Goal: Task Accomplishment & Management: Use online tool/utility

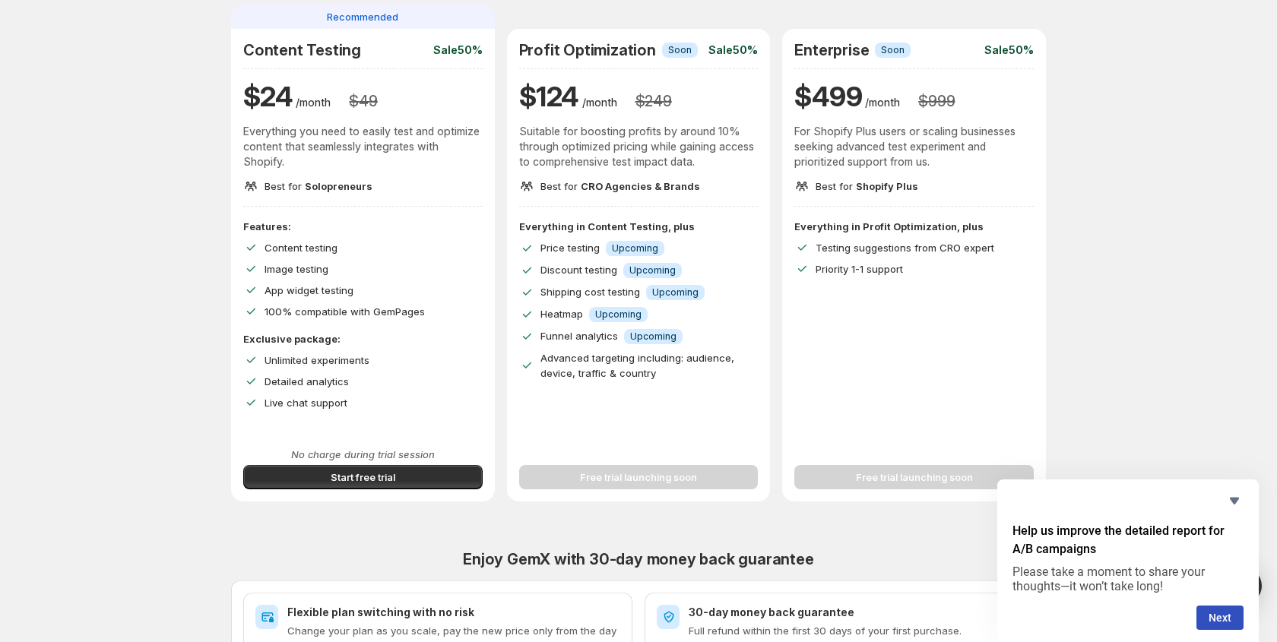
scroll to position [202, 0]
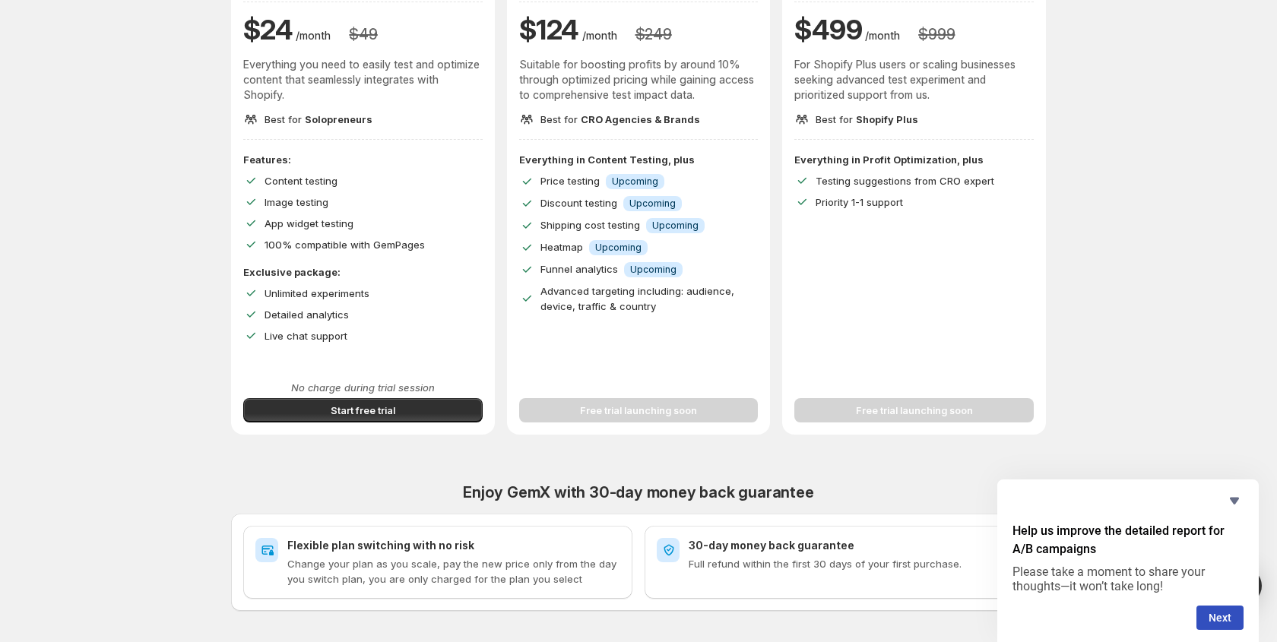
drag, startPoint x: 306, startPoint y: 408, endPoint x: 291, endPoint y: 401, distance: 16.3
click at [306, 409] on button "Start free trial" at bounding box center [362, 410] width 239 height 24
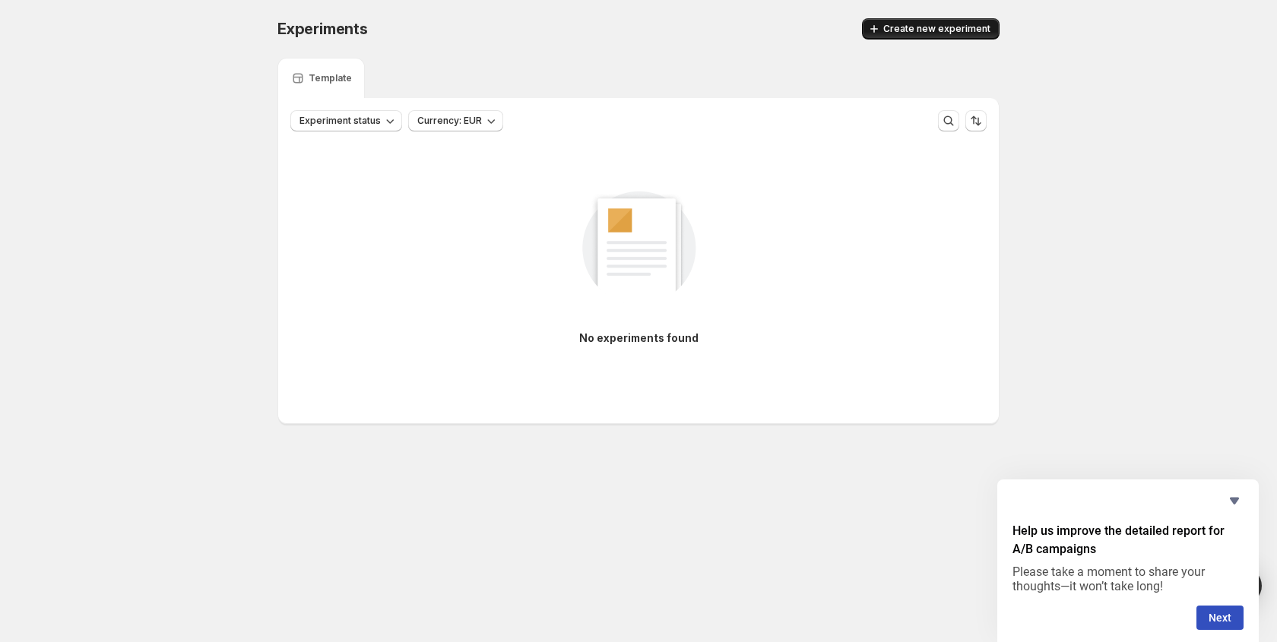
click at [876, 26] on icon "button" at bounding box center [874, 28] width 15 height 15
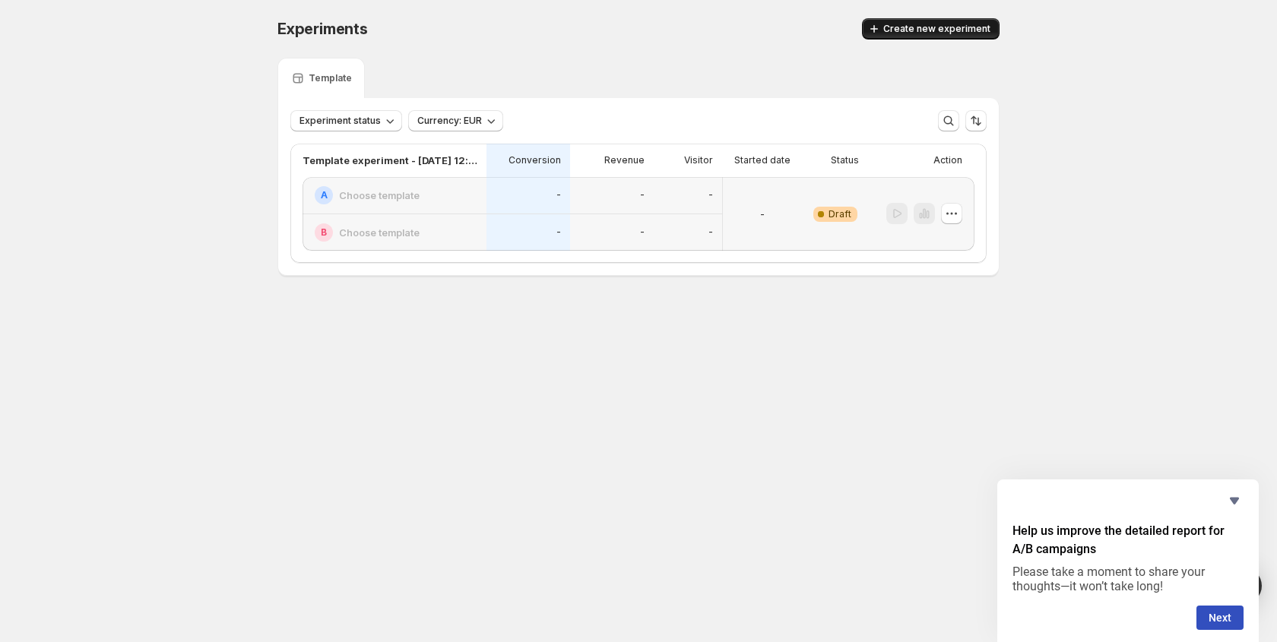
click at [708, 211] on div "-" at bounding box center [688, 195] width 68 height 37
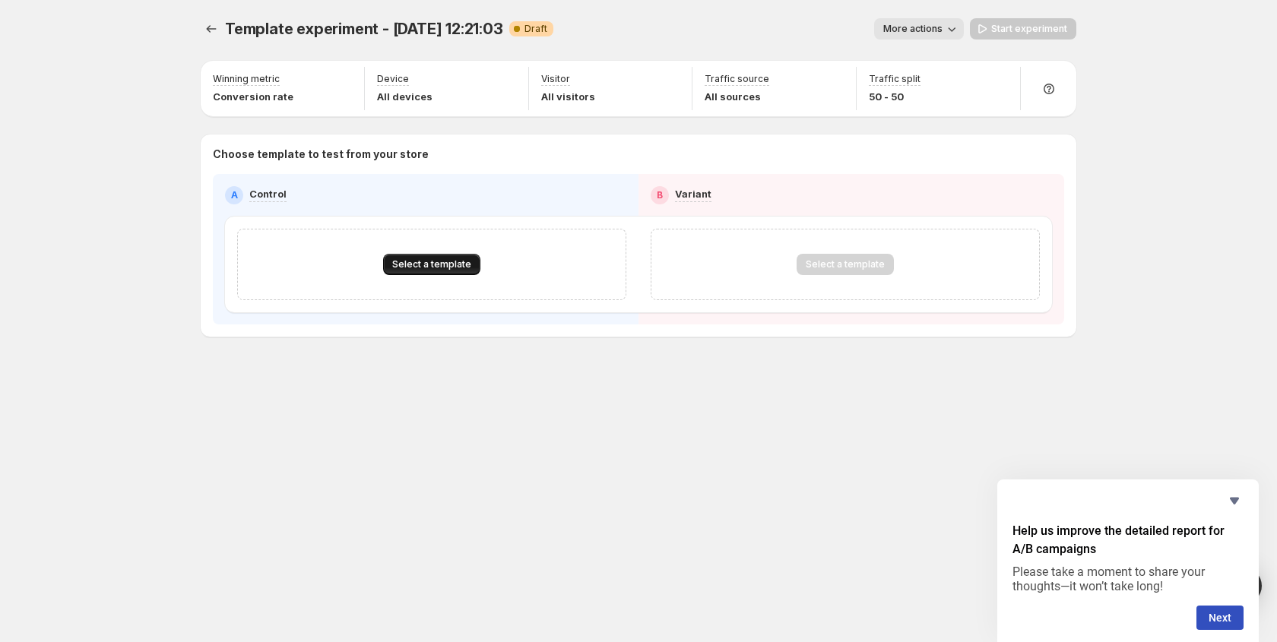
click at [455, 271] on button "Select a template" at bounding box center [431, 264] width 97 height 21
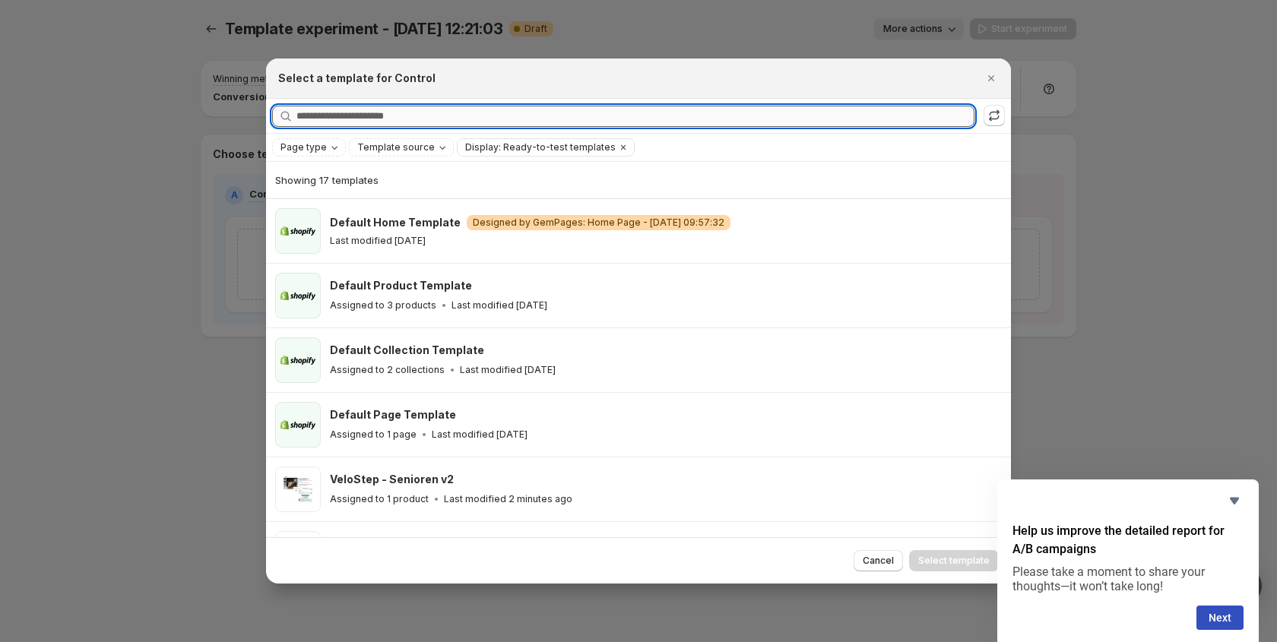
click at [372, 111] on input "Searching all templates" at bounding box center [635, 116] width 678 height 21
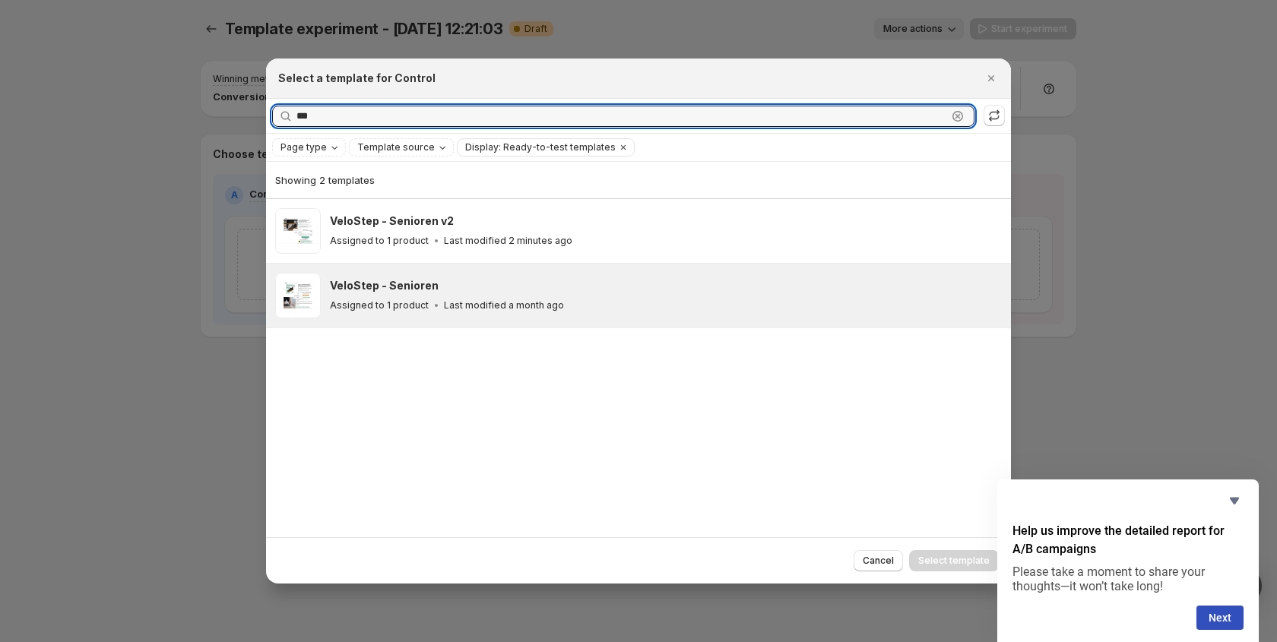
type input "***"
click at [437, 281] on div "VeloStep - Senioren" at bounding box center [663, 285] width 667 height 15
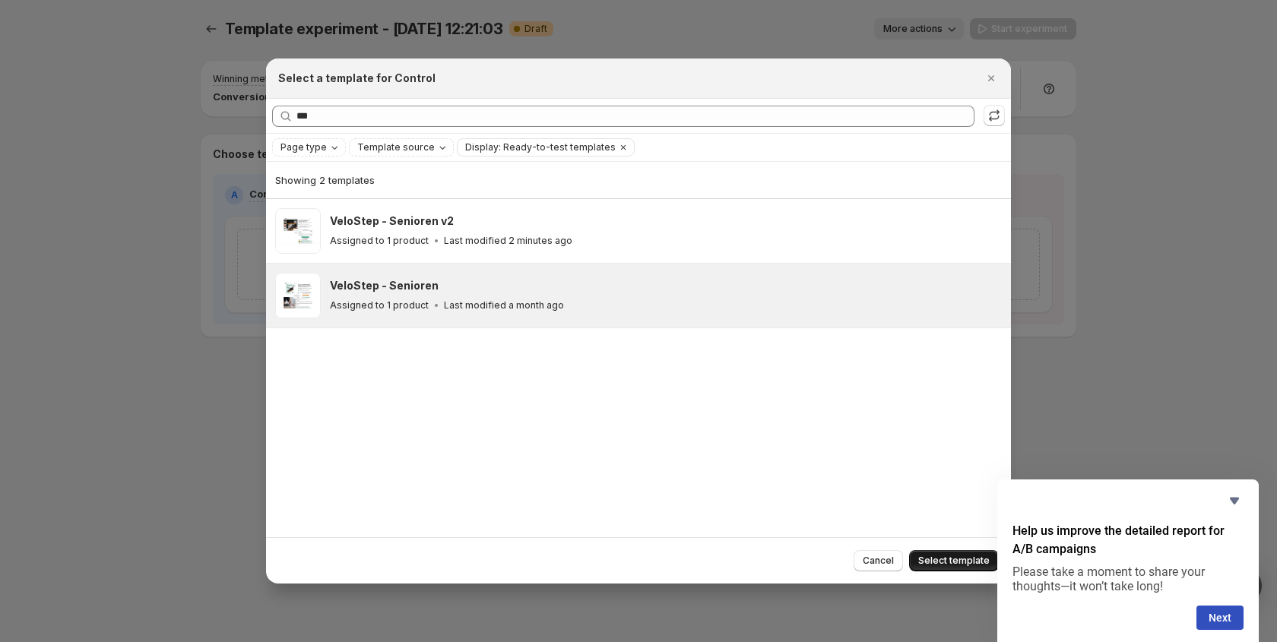
click at [935, 561] on span "Select template" at bounding box center [953, 561] width 71 height 12
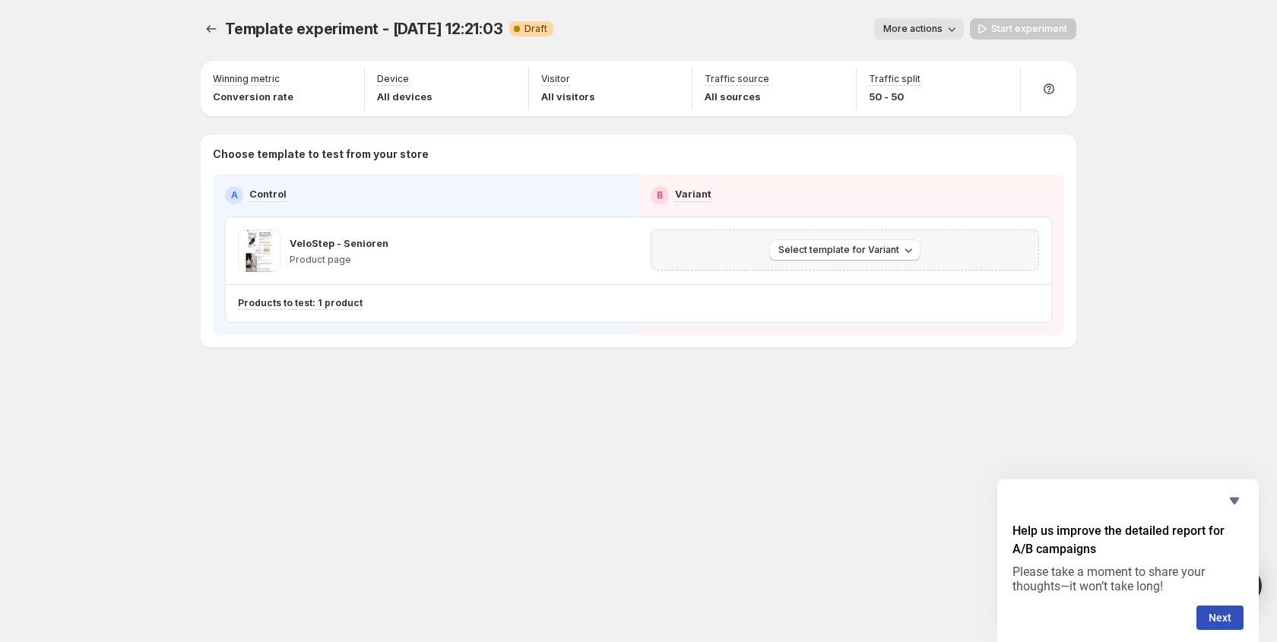
click at [795, 237] on div "Select template for Variant" at bounding box center [845, 250] width 388 height 41
click at [794, 248] on span "Select template for Variant" at bounding box center [838, 250] width 121 height 12
click at [810, 282] on span "Select an existing template" at bounding box center [834, 282] width 128 height 12
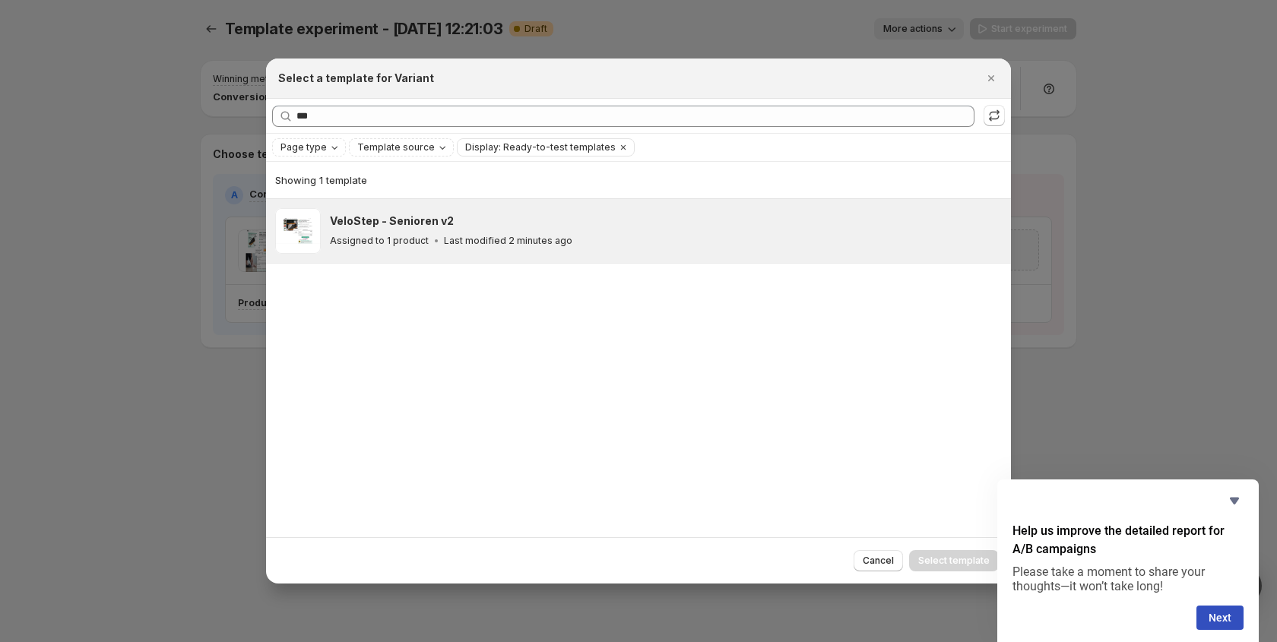
click at [482, 251] on div "VeloStep - Senioren v2 Assigned to 1 product Last modified 2 minutes ago" at bounding box center [666, 231] width 672 height 46
click at [948, 560] on span "Select template" at bounding box center [953, 561] width 71 height 12
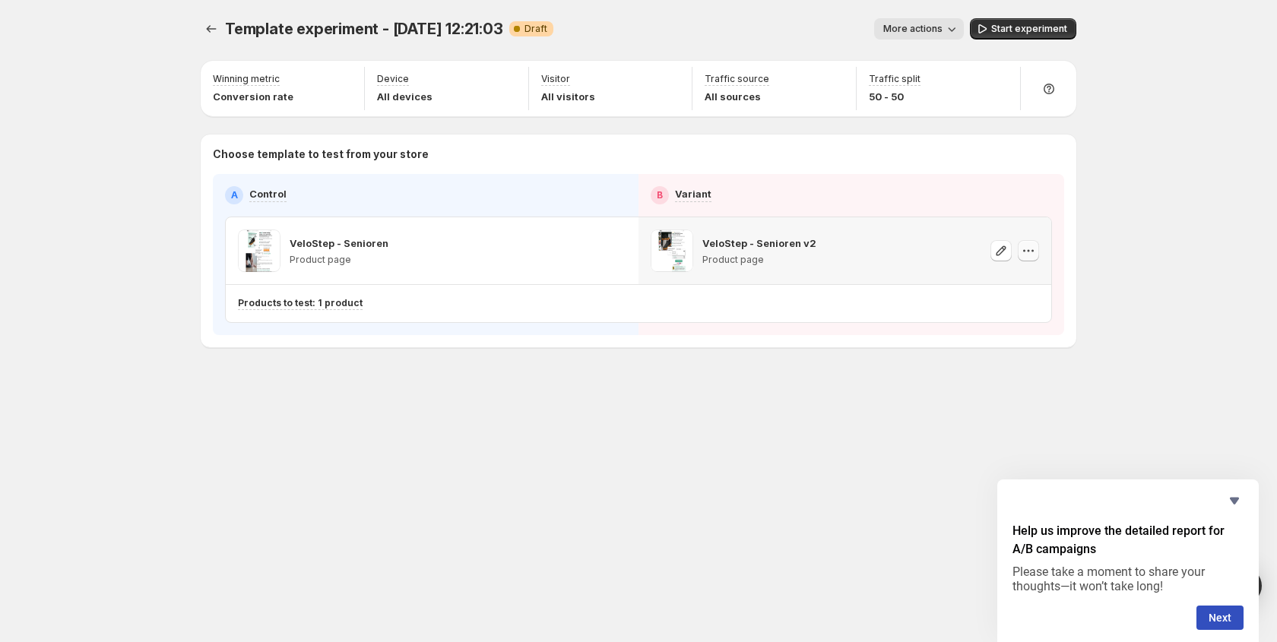
click at [1030, 256] on icon "button" at bounding box center [1028, 250] width 15 height 15
click at [852, 347] on div "Choose template to test from your store A Control B Variant VeloStep - Senioren…" at bounding box center [639, 241] width 876 height 213
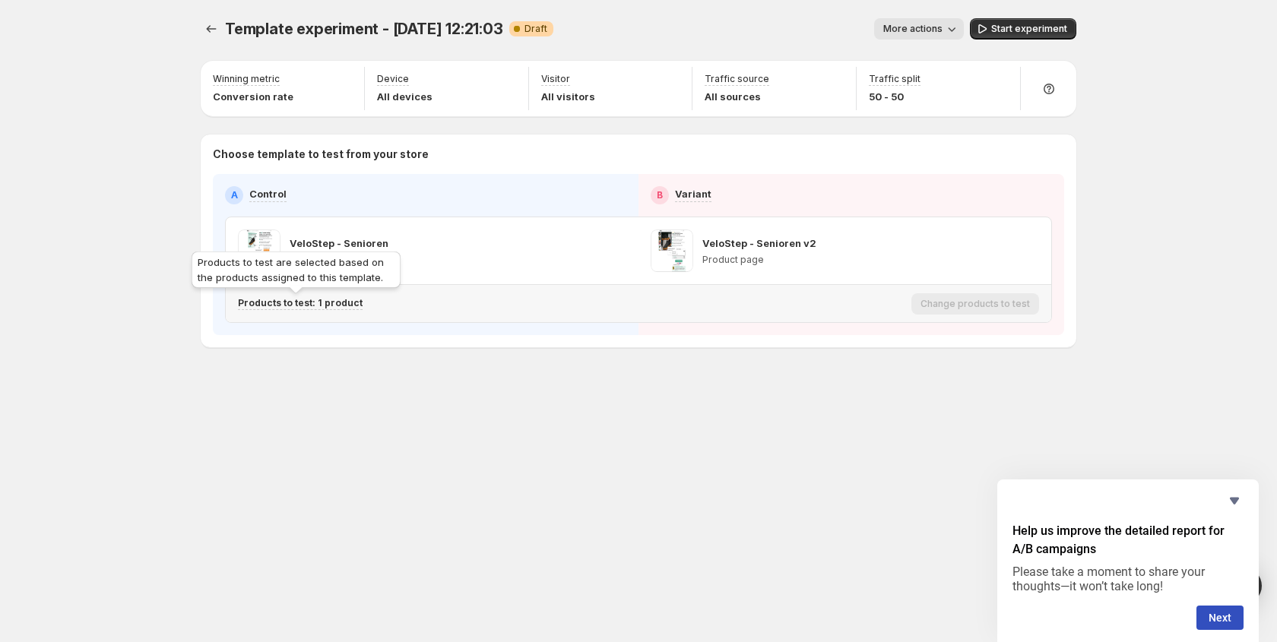
click at [306, 304] on p "Products to test: 1 product" at bounding box center [300, 303] width 125 height 12
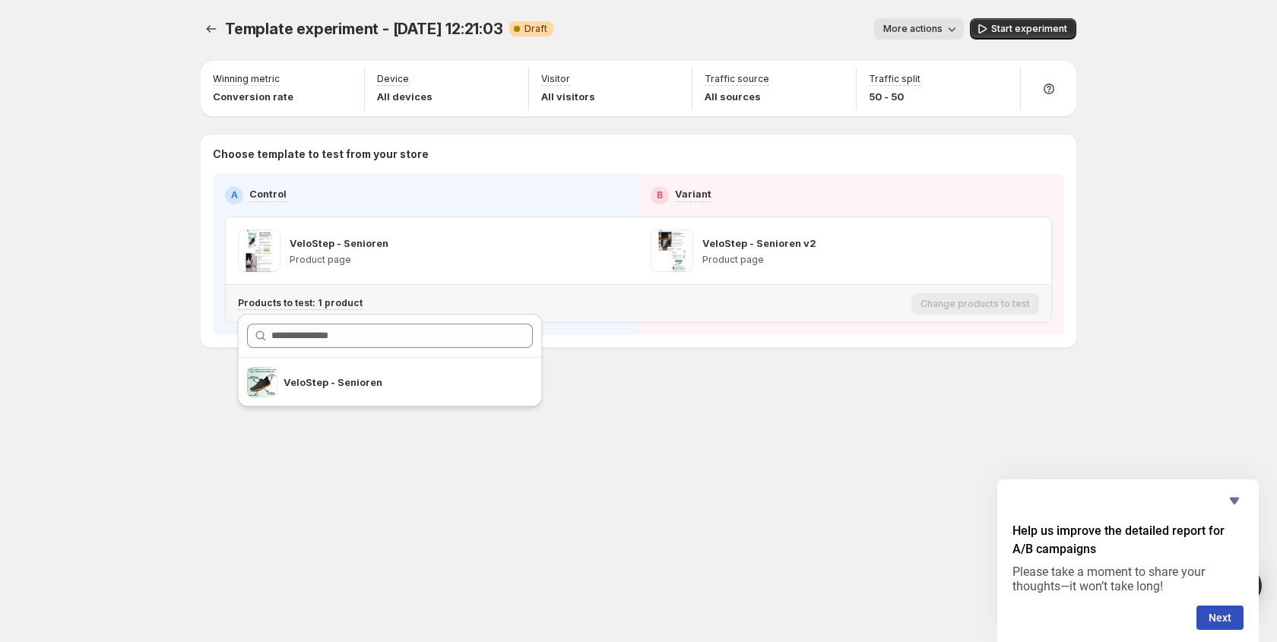
click at [633, 312] on div "Products to test: 1 product" at bounding box center [571, 303] width 667 height 25
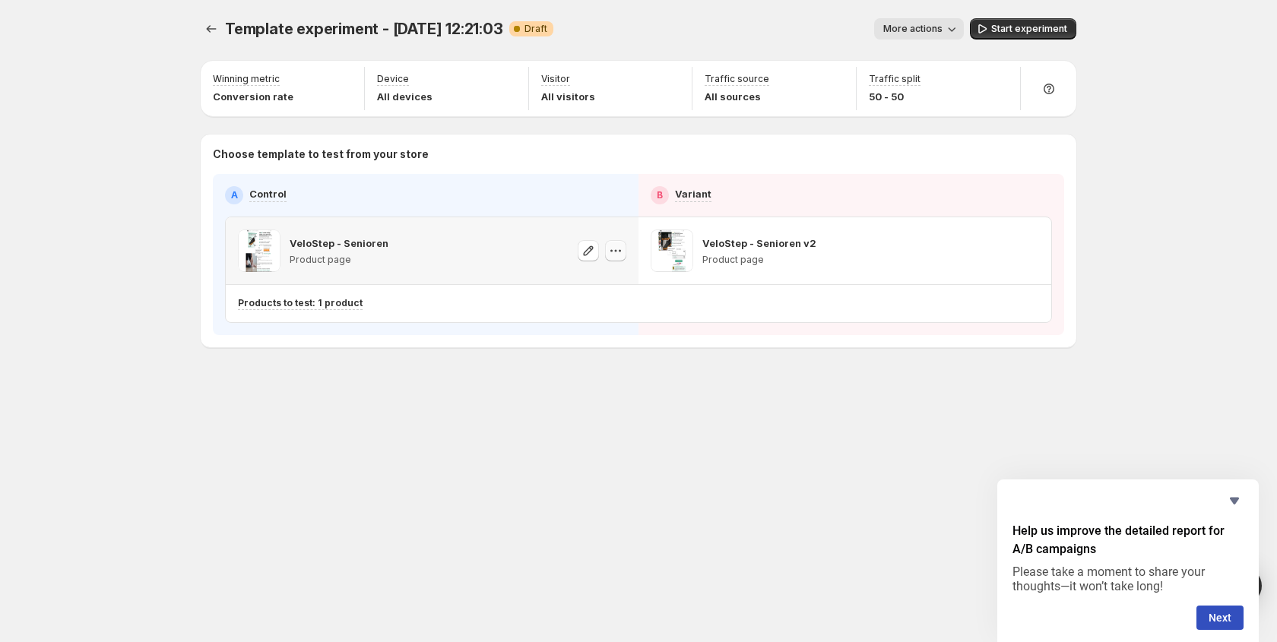
click at [610, 249] on icon "button" at bounding box center [615, 250] width 15 height 15
click at [1025, 30] on span "Start experiment" at bounding box center [1029, 29] width 76 height 12
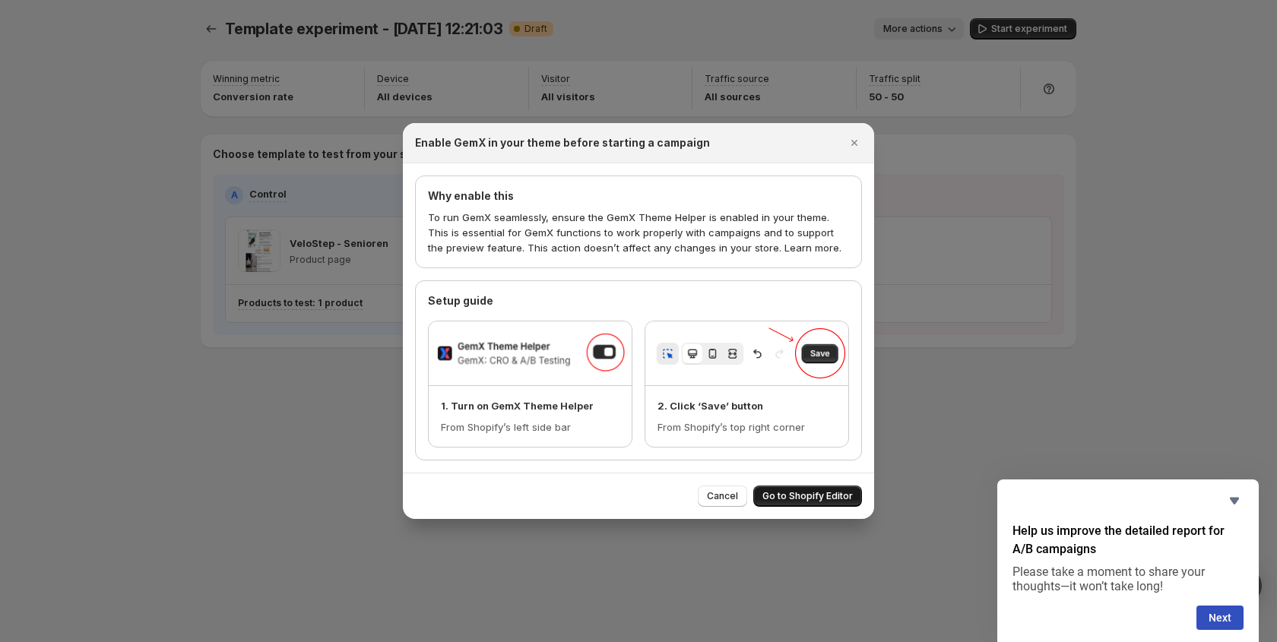
click at [779, 498] on span "Go to Shopify Editor" at bounding box center [807, 496] width 90 height 12
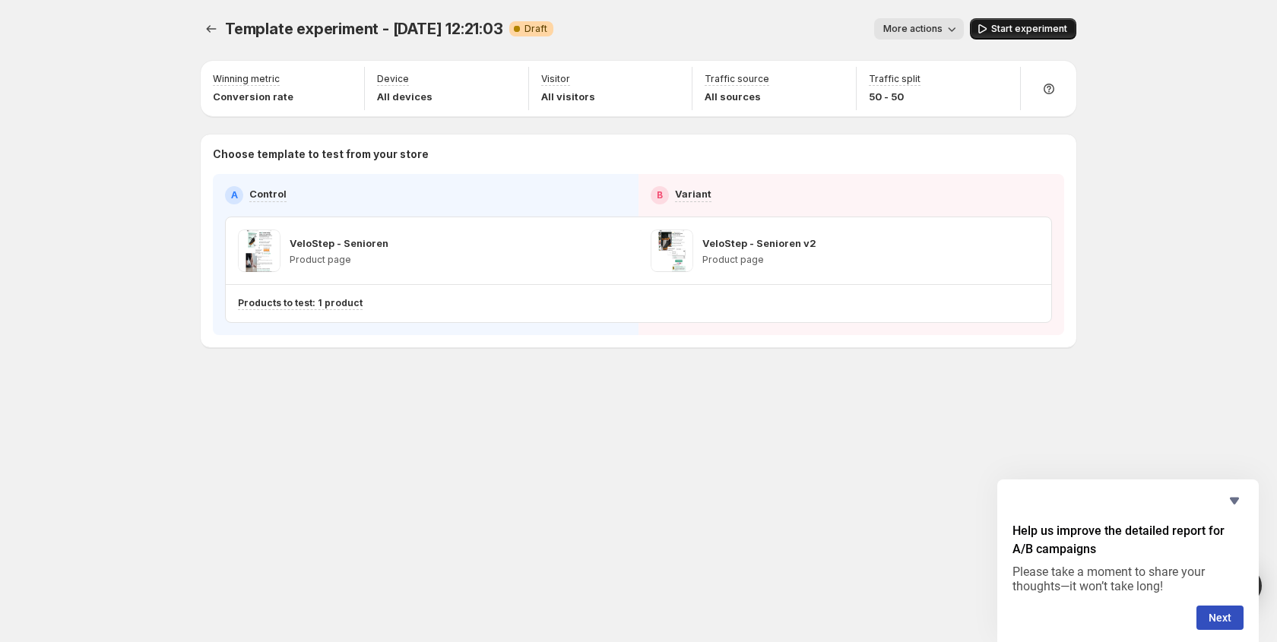
click at [1018, 30] on span "Start experiment" at bounding box center [1029, 29] width 76 height 12
click at [1237, 504] on icon "Hide survey" at bounding box center [1234, 501] width 18 height 18
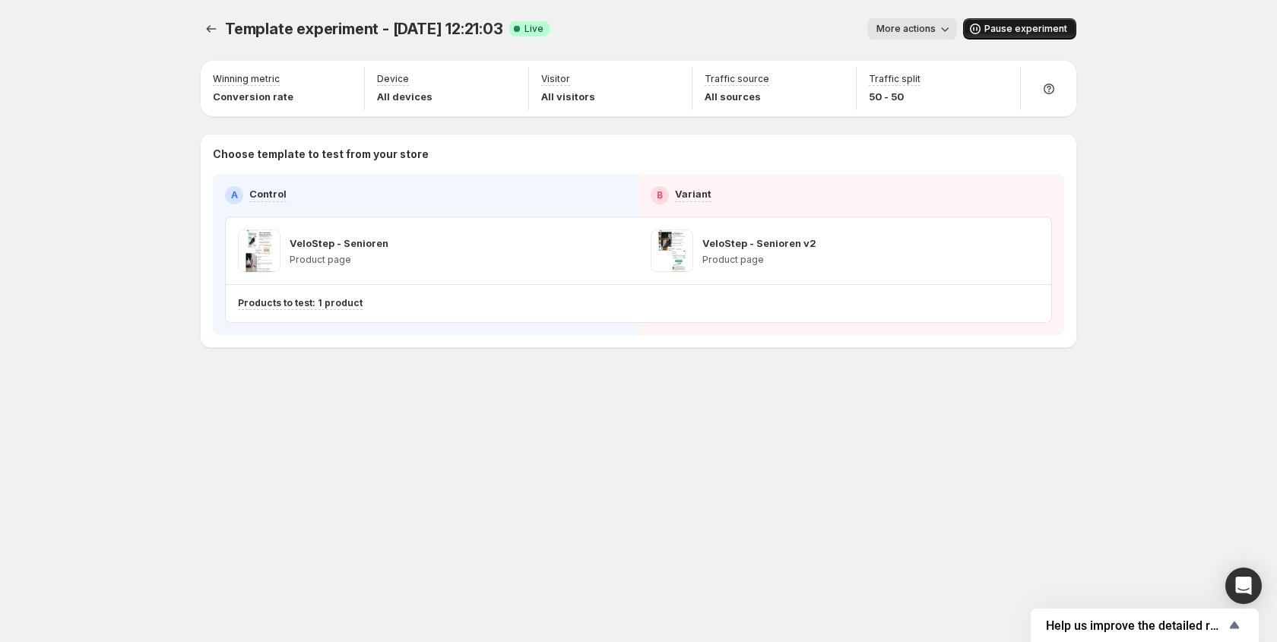
click at [896, 32] on span "More actions" at bounding box center [905, 29] width 59 height 12
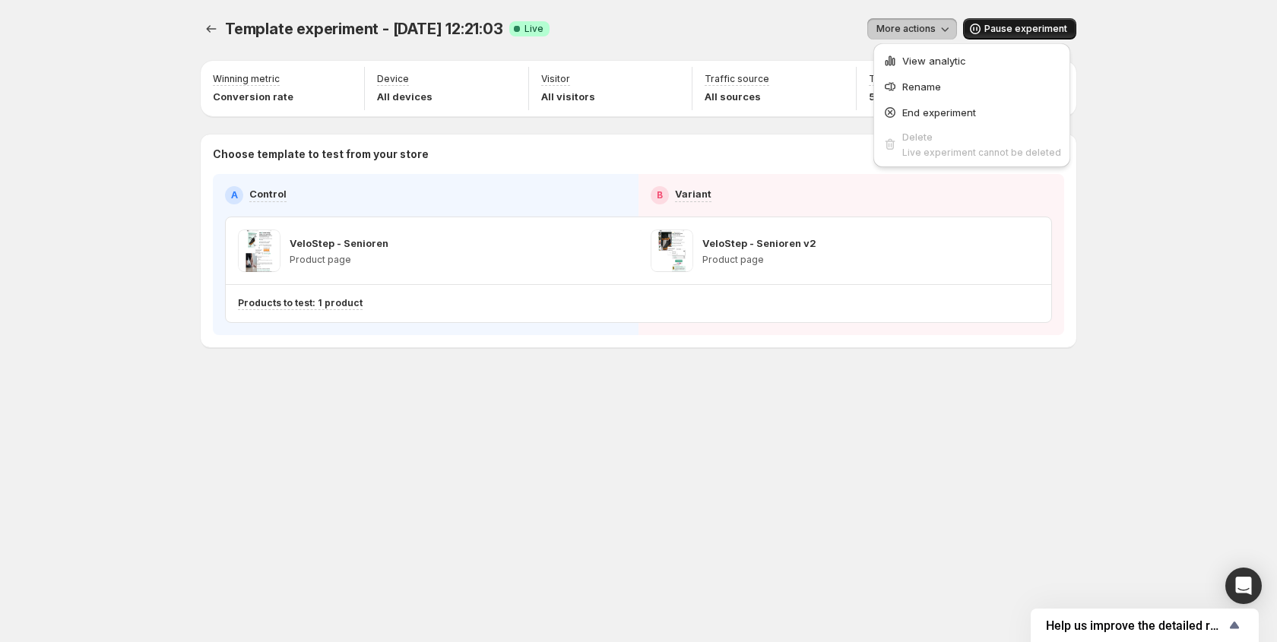
click at [828, 36] on div "More actions" at bounding box center [759, 28] width 395 height 21
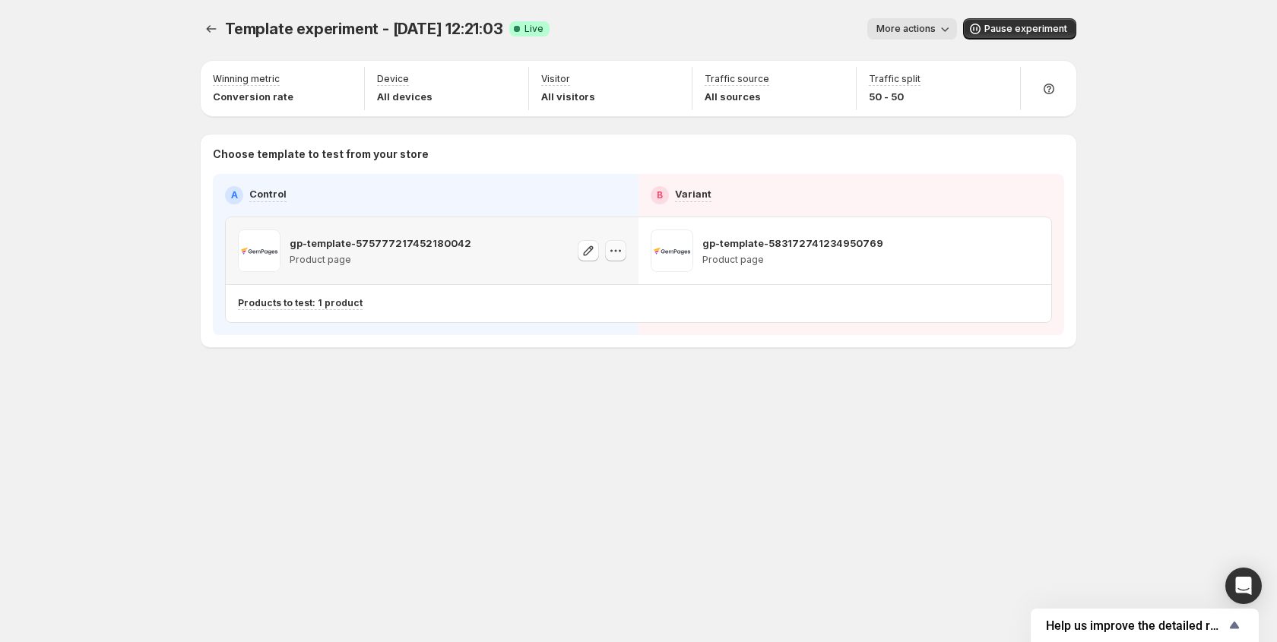
click at [617, 255] on icon "button" at bounding box center [615, 250] width 15 height 15
click at [441, 341] on div "Choose template to test from your store A Control B Variant VeloStep - Senioren…" at bounding box center [639, 241] width 876 height 213
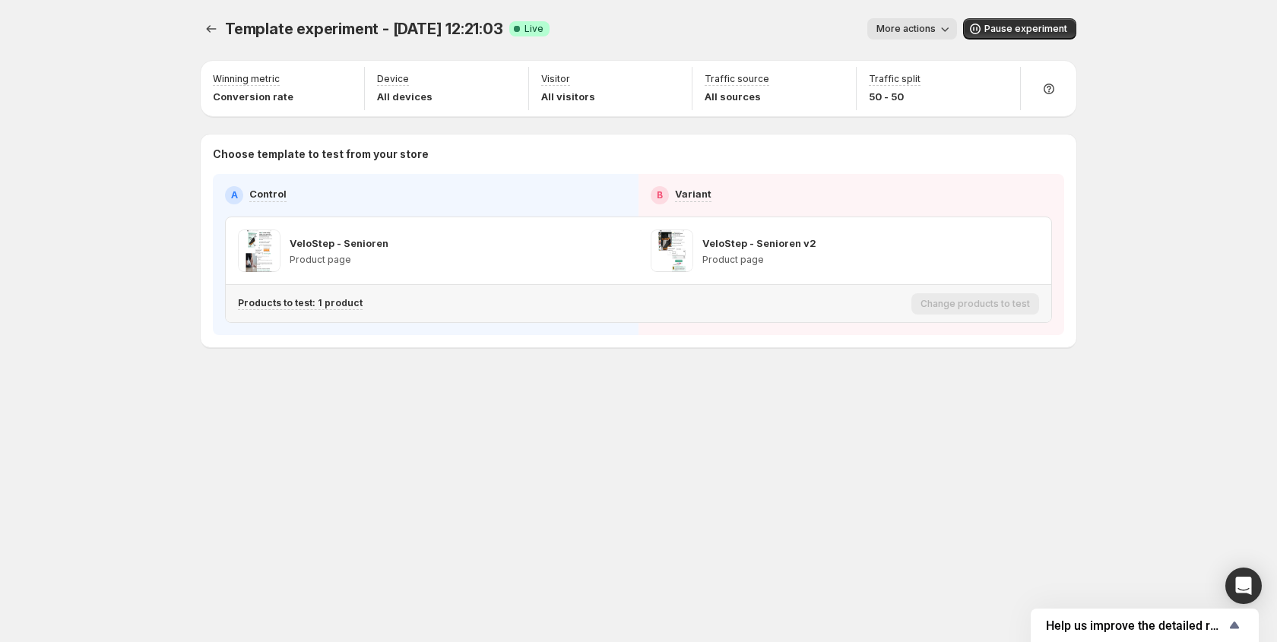
click at [476, 299] on div "Products to test: 1 product" at bounding box center [571, 303] width 667 height 13
click at [322, 301] on p "Products to test: 1 product" at bounding box center [300, 303] width 125 height 12
click at [362, 381] on p "VeloStep - Senioren" at bounding box center [384, 382] width 201 height 15
click at [499, 382] on icon "Search for and select a customer segment" at bounding box center [501, 382] width 5 height 5
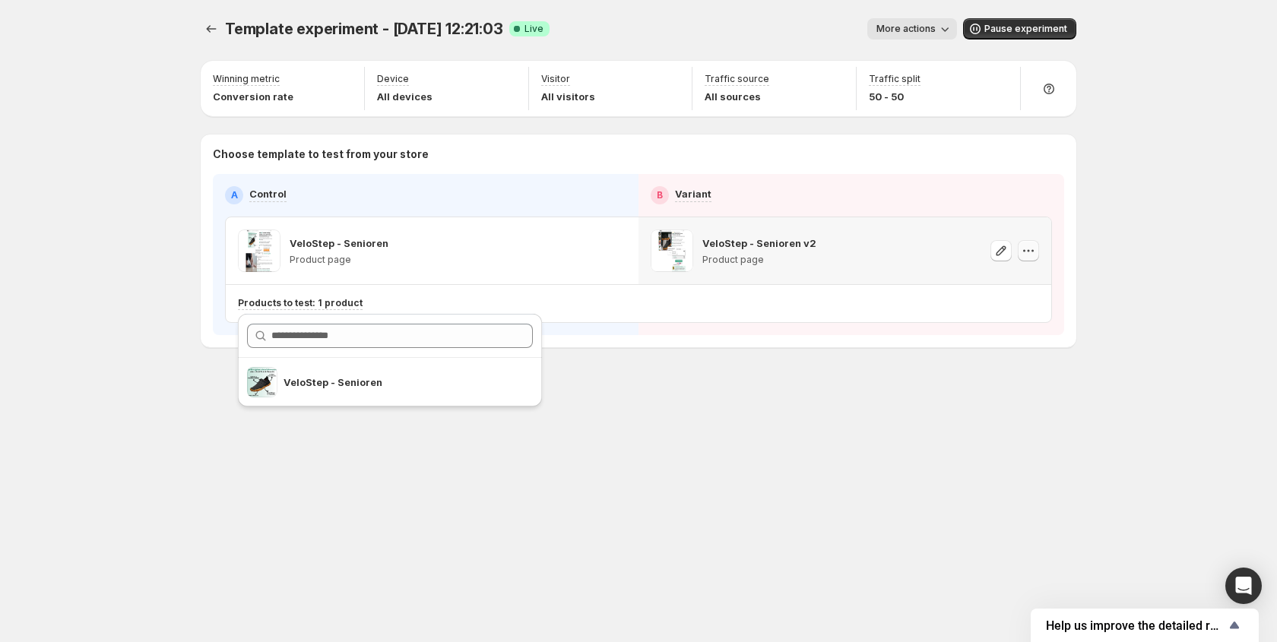
click at [1025, 253] on icon "button" at bounding box center [1028, 250] width 15 height 15
click at [1000, 255] on icon "button" at bounding box center [1001, 250] width 15 height 15
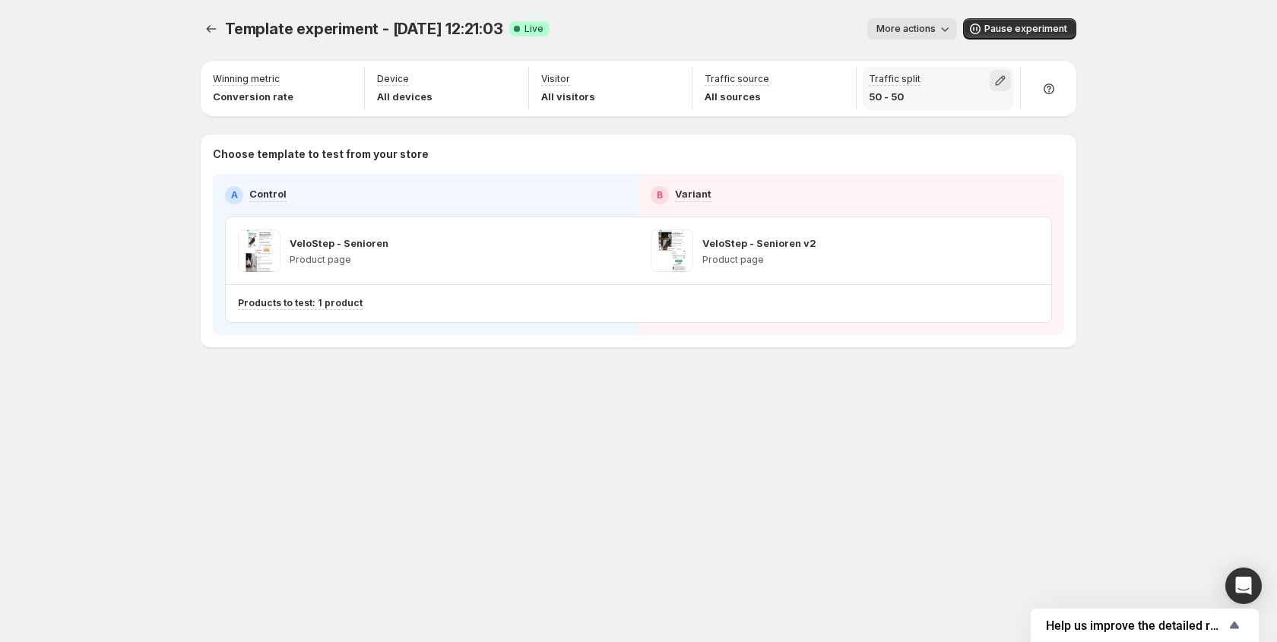
click at [999, 81] on icon "button" at bounding box center [1000, 80] width 15 height 15
drag, startPoint x: 1041, startPoint y: 109, endPoint x: 1101, endPoint y: 109, distance: 60.1
type input "**"
click at [1101, 109] on input "range" at bounding box center [1000, 113] width 219 height 21
click at [775, 31] on div "More actions" at bounding box center [759, 28] width 395 height 21
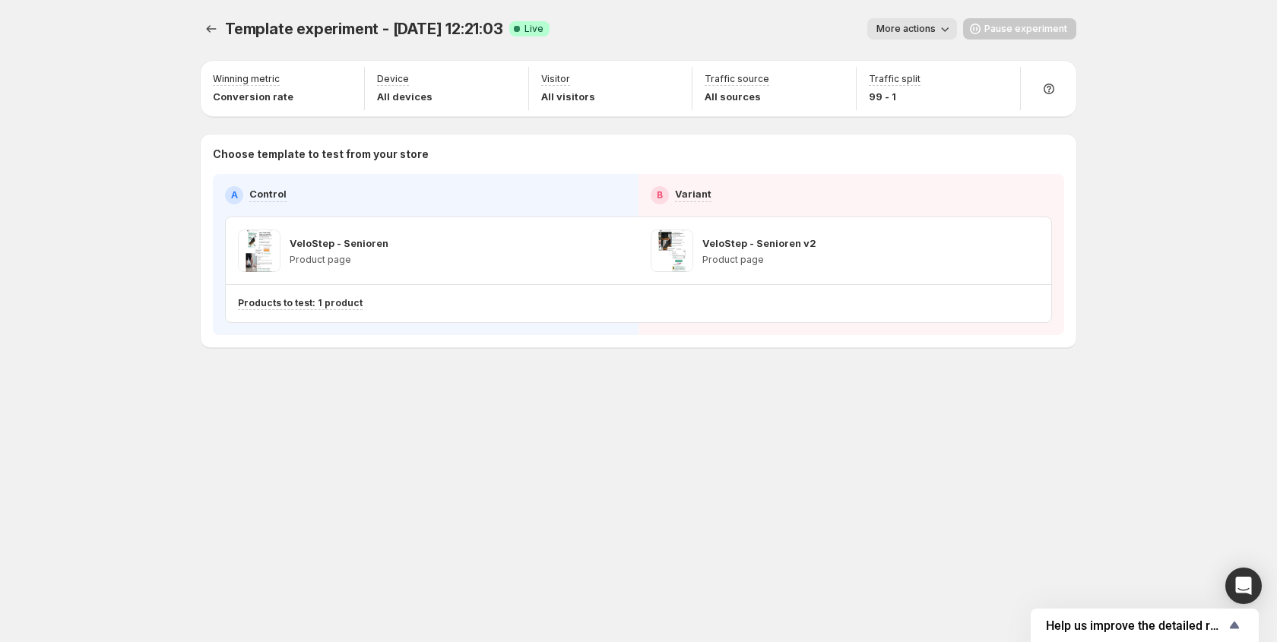
click at [1015, 72] on div "Traffic split 99 - 1" at bounding box center [939, 88] width 164 height 43
click at [1001, 79] on icon "button" at bounding box center [1000, 80] width 15 height 15
drag, startPoint x: 1092, startPoint y: 111, endPoint x: 1000, endPoint y: 115, distance: 92.1
type input "**"
click at [1000, 115] on input "range" at bounding box center [1000, 113] width 219 height 21
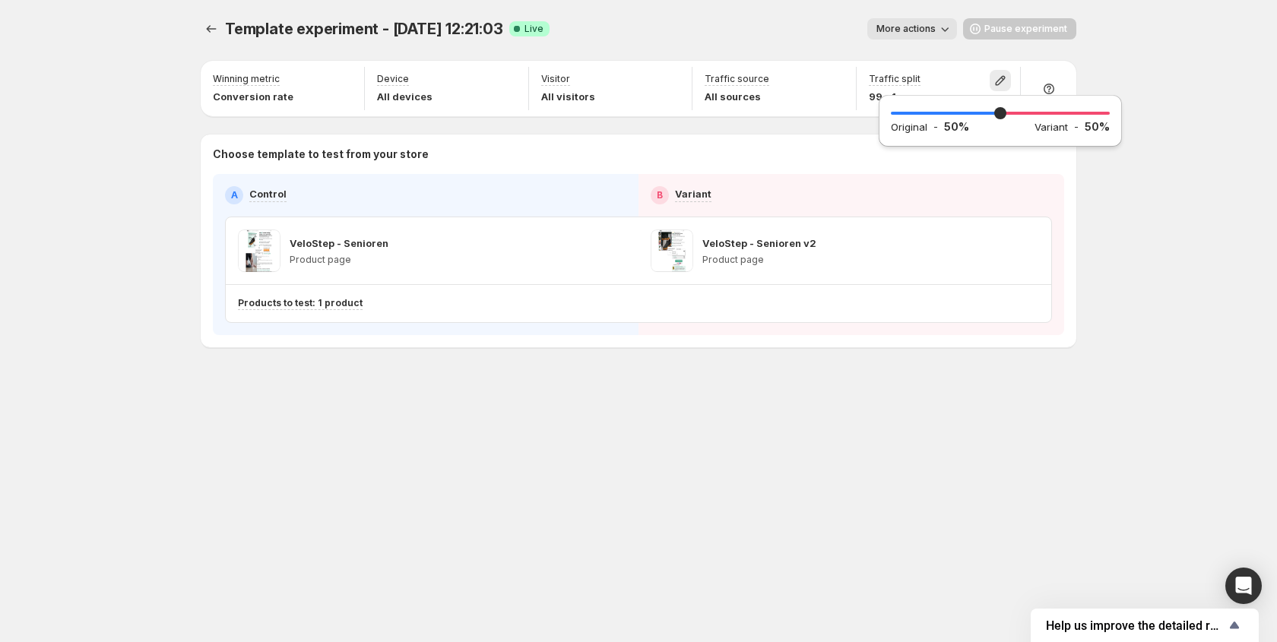
click at [811, 33] on div "More actions" at bounding box center [759, 28] width 395 height 21
